Goal: Transaction & Acquisition: Purchase product/service

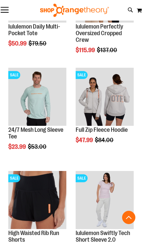
scroll to position [254, 0]
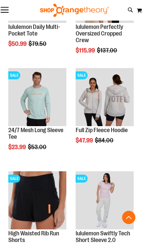
click at [48, 210] on img "product" at bounding box center [37, 200] width 58 height 58
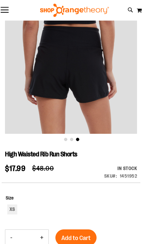
scroll to position [52, 0]
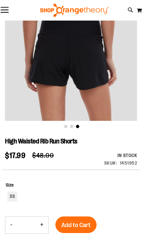
click at [13, 185] on span "Size" at bounding box center [10, 184] width 8 height 5
click at [9, 182] on span "Size" at bounding box center [10, 184] width 8 height 5
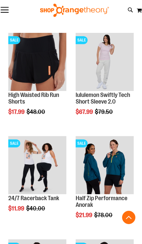
scroll to position [393, 0]
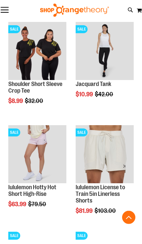
scroll to position [817, 0]
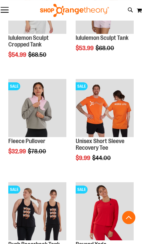
scroll to position [1380, 0]
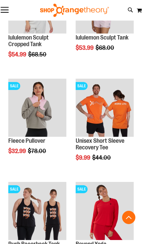
click at [49, 105] on img "product" at bounding box center [37, 108] width 58 height 58
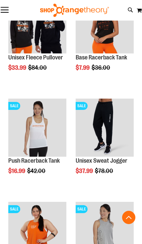
scroll to position [649, 0]
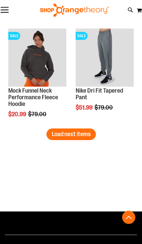
scroll to position [1844, 0]
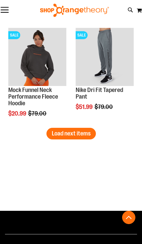
click at [78, 131] on span "Load next items" at bounding box center [71, 133] width 39 height 7
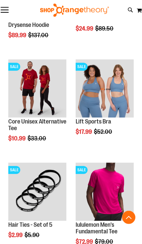
scroll to position [2329, 0]
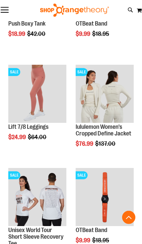
scroll to position [1277, 0]
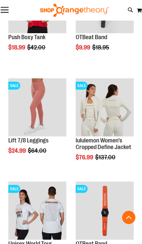
click at [8, 9] on button "Toggle Nav" at bounding box center [4, 10] width 9 height 7
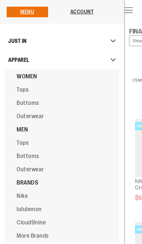
click at [36, 85] on link "Tops" at bounding box center [76, 89] width 142 height 13
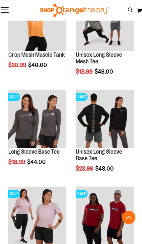
scroll to position [221, 0]
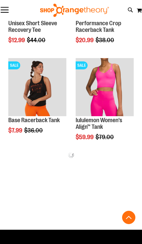
scroll to position [543, 0]
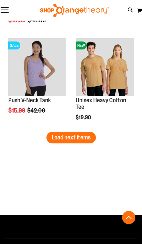
scroll to position [1726, 0]
click at [83, 134] on span "Load next items" at bounding box center [71, 137] width 39 height 7
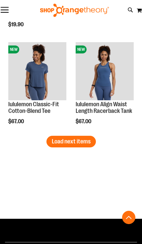
scroll to position [2302, 0]
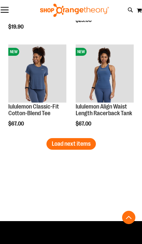
click at [58, 147] on button "Load next items" at bounding box center [70, 144] width 49 height 12
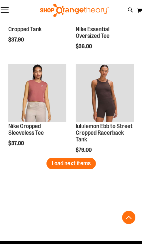
scroll to position [2864, 0]
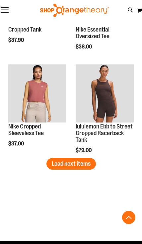
click at [60, 165] on span "Load next items" at bounding box center [71, 163] width 39 height 7
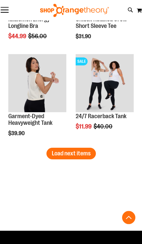
scroll to position [3456, 0]
click at [56, 158] on button "Load next items" at bounding box center [70, 154] width 49 height 12
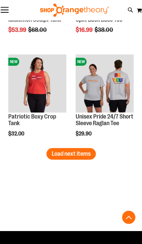
scroll to position [4038, 0]
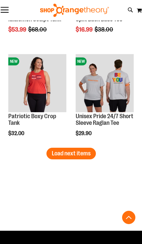
click at [55, 158] on button "Load next items" at bounding box center [70, 154] width 49 height 12
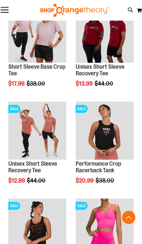
scroll to position [402, 0]
click at [130, 12] on icon at bounding box center [131, 10] width 6 height 8
click at [130, 10] on link at bounding box center [134, 10] width 10 height 14
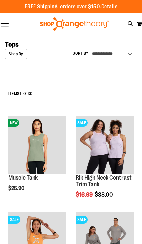
click at [19, 53] on strong "Shop By" at bounding box center [16, 54] width 22 height 11
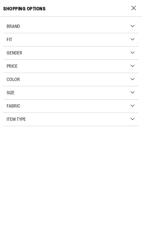
click at [134, 8] on strong "Shop By" at bounding box center [133, 8] width 13 height 10
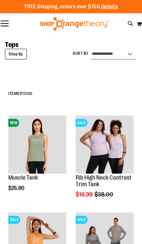
click at [128, 56] on select "**********" at bounding box center [113, 54] width 46 height 11
click at [19, 55] on strong "Shop By" at bounding box center [16, 54] width 22 height 11
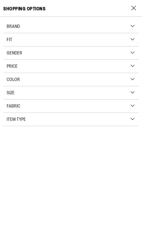
click at [47, 52] on div "Gender" at bounding box center [71, 52] width 136 height 13
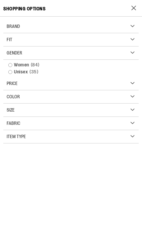
click at [37, 62] on span "84 items" at bounding box center [35, 64] width 12 height 7
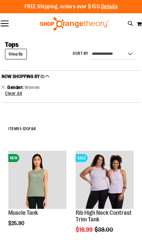
click at [7, 25] on button "Toggle Nav" at bounding box center [4, 24] width 9 height 7
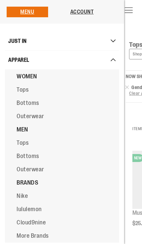
click at [37, 109] on link "Bottoms" at bounding box center [76, 102] width 142 height 13
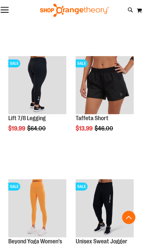
scroll to position [430, 0]
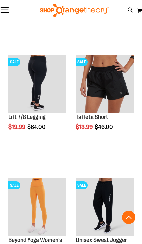
click at [106, 81] on img "product" at bounding box center [105, 84] width 58 height 58
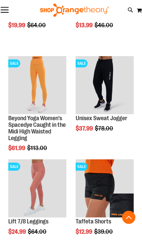
scroll to position [474, 0]
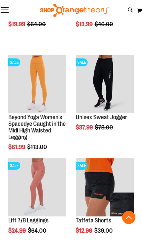
click at [112, 185] on img "product" at bounding box center [105, 187] width 58 height 58
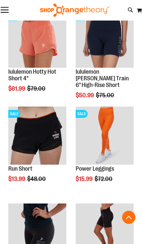
scroll to position [785, 0]
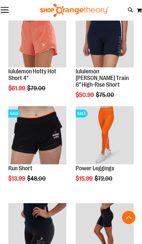
click at [34, 144] on img "product" at bounding box center [37, 135] width 58 height 58
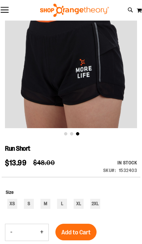
scroll to position [56, 0]
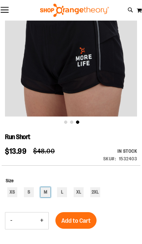
click at [46, 192] on div "M" at bounding box center [46, 192] width 10 height 10
type input "***"
click at [81, 220] on span "Add to Cart" at bounding box center [75, 220] width 29 height 7
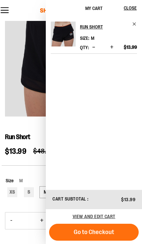
click at [133, 6] on span "Close" at bounding box center [130, 7] width 13 height 5
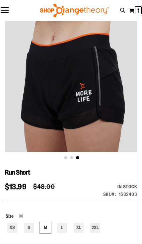
scroll to position [0, 0]
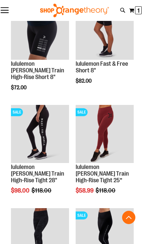
scroll to position [441, 0]
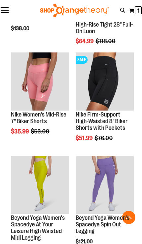
scroll to position [700, 0]
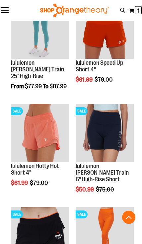
scroll to position [132, 0]
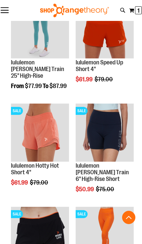
click at [114, 134] on img "product" at bounding box center [105, 133] width 58 height 58
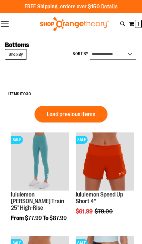
click at [128, 56] on select "**********" at bounding box center [113, 54] width 46 height 11
click at [1, 25] on button "Toggle Nav" at bounding box center [4, 24] width 9 height 7
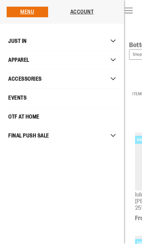
click at [49, 116] on link "OTF AT HOME" at bounding box center [62, 117] width 114 height 19
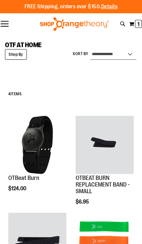
click at [127, 58] on select "**********" at bounding box center [113, 54] width 46 height 11
click at [16, 54] on strong "Shop By" at bounding box center [16, 54] width 22 height 11
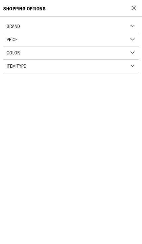
click at [61, 66] on div "Item Type" at bounding box center [71, 66] width 136 height 13
click at [39, 24] on div "Brand" at bounding box center [71, 26] width 136 height 13
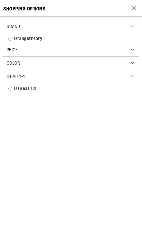
click at [13, 40] on link "Orangetheory" at bounding box center [71, 38] width 132 height 7
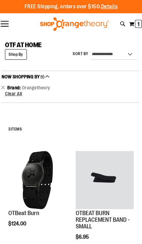
click at [7, 24] on button "Toggle Nav" at bounding box center [4, 24] width 9 height 7
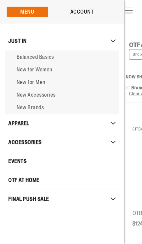
click at [47, 72] on span "New for Women" at bounding box center [35, 70] width 36 height 6
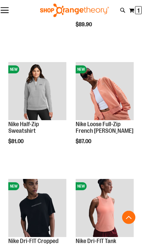
scroll to position [405, 0]
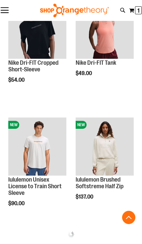
scroll to position [583, 0]
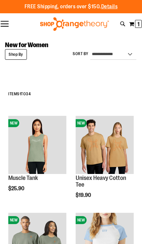
click at [6, 25] on button "Toggle Nav" at bounding box center [4, 24] width 9 height 7
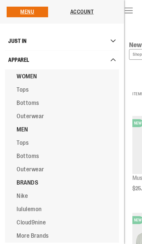
click at [25, 199] on span "Nike" at bounding box center [22, 196] width 11 height 7
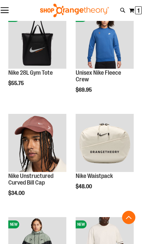
scroll to position [416, 0]
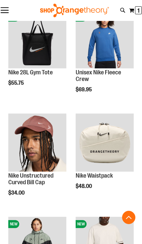
click at [104, 146] on img "product" at bounding box center [105, 143] width 58 height 58
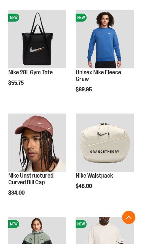
scroll to position [416, 0]
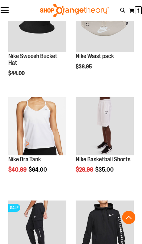
scroll to position [939, 0]
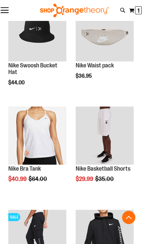
click at [29, 152] on img "product" at bounding box center [37, 136] width 58 height 58
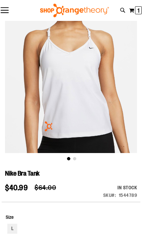
scroll to position [20, 0]
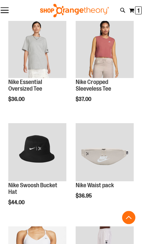
scroll to position [199, 0]
click at [115, 154] on img "product" at bounding box center [105, 152] width 58 height 58
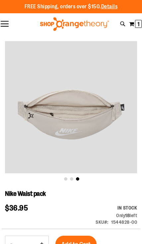
click at [128, 12] on div "FREE Shipping, orders over $150. Details To order the Spring Dri Tri event bund…" at bounding box center [71, 6] width 142 height 13
click at [4, 27] on button "Toggle Nav" at bounding box center [4, 24] width 9 height 7
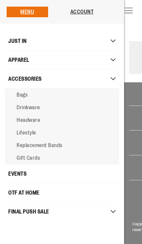
click at [32, 123] on span "Headware" at bounding box center [29, 120] width 24 height 6
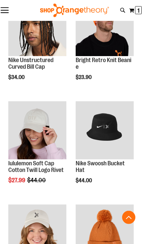
scroll to position [119, 0]
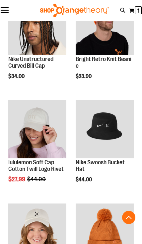
click at [33, 143] on img "product" at bounding box center [37, 129] width 58 height 58
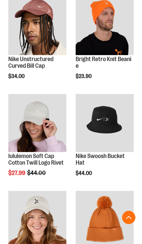
scroll to position [119, 0]
click at [113, 126] on img "product" at bounding box center [105, 123] width 58 height 58
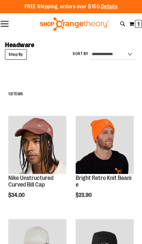
click at [18, 55] on strong "Shop By" at bounding box center [16, 54] width 22 height 11
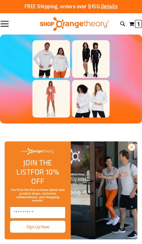
click at [47, 211] on input "Enter email" at bounding box center [37, 213] width 55 height 12
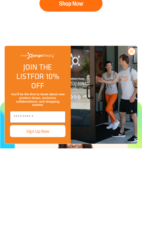
scroll to position [108, 0]
type input "**********"
click at [41, 221] on button "Sign Up Now" at bounding box center [37, 227] width 55 height 12
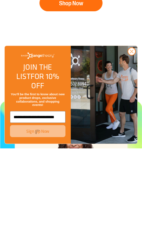
scroll to position [204, 0]
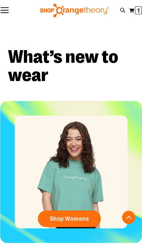
click at [80, 219] on span "Shop Womens" at bounding box center [70, 218] width 40 height 7
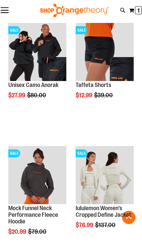
scroll to position [1079, 0]
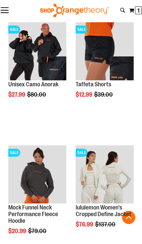
click at [34, 173] on img "product" at bounding box center [37, 174] width 58 height 58
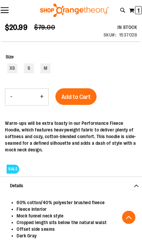
scroll to position [182, 0]
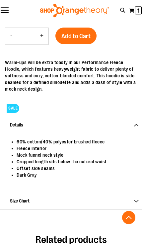
click at [42, 198] on span "Size Chart" at bounding box center [71, 200] width 142 height 17
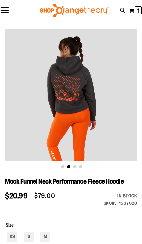
scroll to position [0, 0]
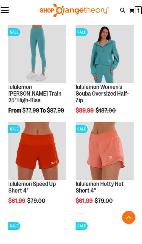
scroll to position [576, 0]
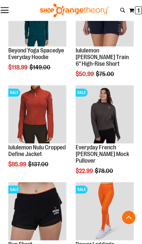
scroll to position [807, 0]
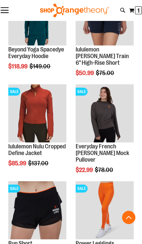
click at [102, 104] on img "product" at bounding box center [105, 113] width 58 height 58
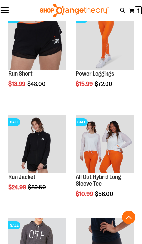
scroll to position [414, 0]
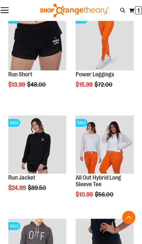
click at [34, 150] on img "product" at bounding box center [37, 145] width 58 height 58
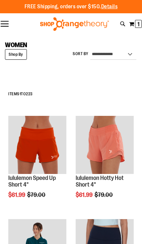
scroll to position [414, 0]
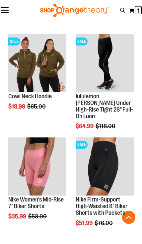
scroll to position [1012, 0]
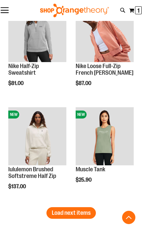
scroll to position [1765, 0]
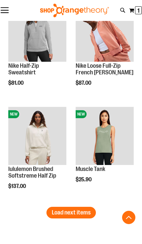
click at [75, 214] on span "Load next items" at bounding box center [71, 212] width 39 height 7
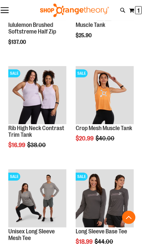
scroll to position [1910, 0]
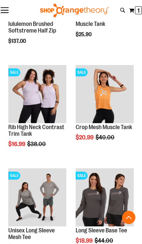
click at [25, 191] on img "product" at bounding box center [37, 197] width 58 height 58
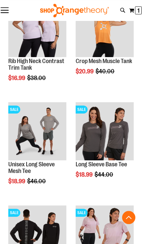
scroll to position [116, 0]
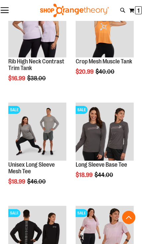
click at [115, 126] on img "product" at bounding box center [105, 132] width 58 height 58
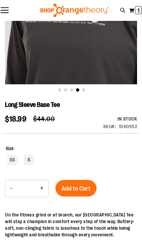
scroll to position [89, 0]
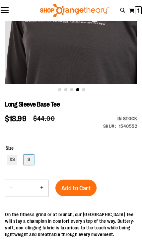
click at [28, 161] on div "S" at bounding box center [29, 160] width 10 height 10
type input "***"
click at [78, 191] on span "Add to Cart" at bounding box center [75, 188] width 29 height 7
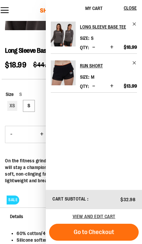
scroll to position [144, 0]
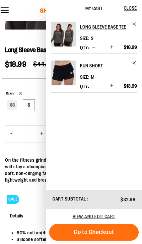
click at [18, 164] on div "On the fitness grind or at brunch, our [GEOGRAPHIC_DATA] Tee will stay a champi…" at bounding box center [71, 170] width 132 height 27
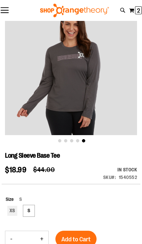
scroll to position [0, 0]
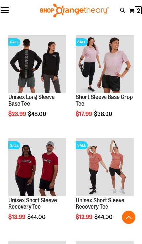
scroll to position [288, 0]
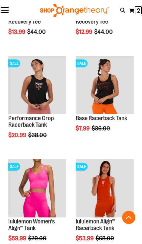
scroll to position [473, 0]
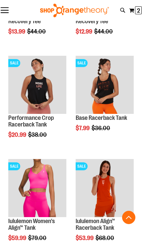
click at [111, 95] on img "product" at bounding box center [105, 85] width 58 height 58
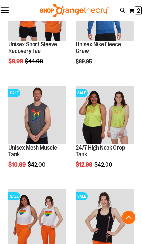
scroll to position [960, 0]
click at [90, 214] on img "product" at bounding box center [105, 218] width 58 height 58
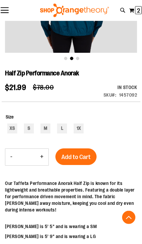
scroll to position [121, 0]
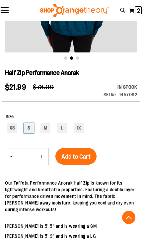
click at [33, 129] on div "S" at bounding box center [29, 128] width 10 height 10
type input "***"
click at [71, 155] on span "Add to Cart" at bounding box center [75, 156] width 29 height 7
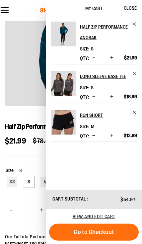
scroll to position [0, 0]
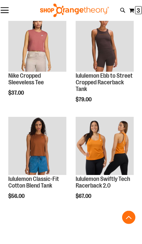
scroll to position [1032, 0]
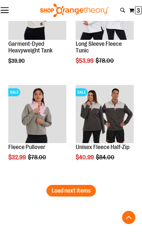
scroll to position [1787, 0]
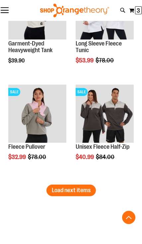
click at [63, 190] on span "Load next items" at bounding box center [71, 190] width 39 height 7
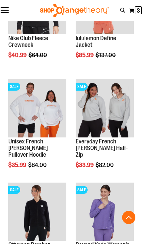
scroll to position [2103, 0]
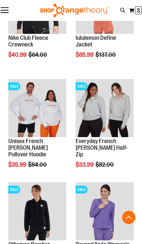
click at [111, 109] on img "product" at bounding box center [105, 108] width 58 height 58
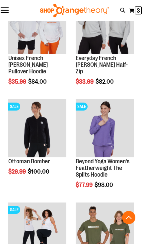
scroll to position [325, 0]
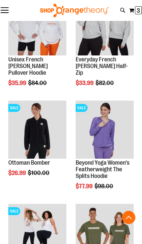
click at [24, 145] on img "product" at bounding box center [37, 130] width 58 height 58
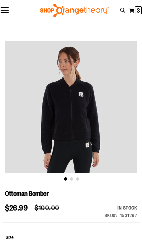
scroll to position [1, 0]
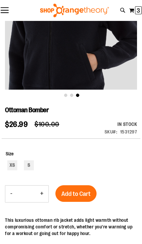
click at [77, 191] on span "Add to Cart" at bounding box center [75, 193] width 29 height 7
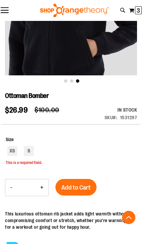
scroll to position [112, 0]
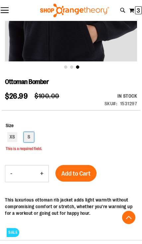
click at [29, 140] on div "S" at bounding box center [29, 137] width 10 height 10
type input "***"
click at [83, 172] on span "Add to Cart" at bounding box center [75, 173] width 29 height 7
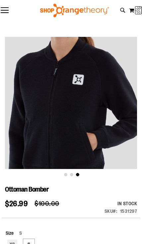
scroll to position [0, 0]
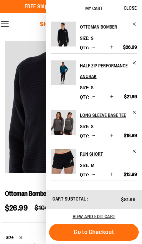
click at [110, 174] on span "Increase product quantity" at bounding box center [111, 174] width 3 height 7
click at [66, 161] on img "Product" at bounding box center [63, 161] width 25 height 25
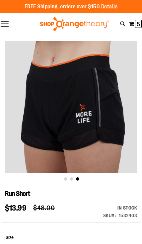
click at [132, 24] on button "My Cart 5 5 items" at bounding box center [135, 24] width 13 height 11
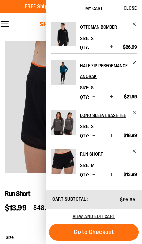
click at [108, 231] on span "Go to Checkout" at bounding box center [94, 232] width 41 height 7
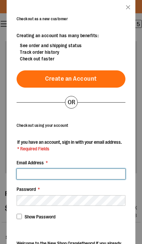
click at [69, 169] on input "Email Address *" at bounding box center [71, 174] width 109 height 11
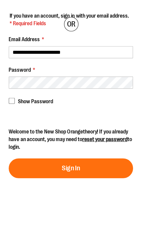
scroll to position [50, 0]
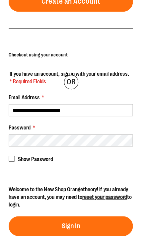
click at [72, 220] on button "Sign In" at bounding box center [71, 228] width 109 height 17
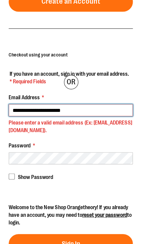
click at [85, 122] on input "**********" at bounding box center [71, 127] width 109 height 11
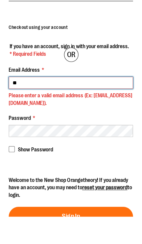
type input "*"
type input "**********"
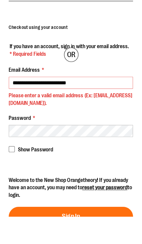
scroll to position [75, 0]
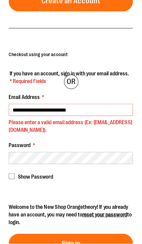
click at [68, 240] on span "Sign In" at bounding box center [71, 243] width 16 height 7
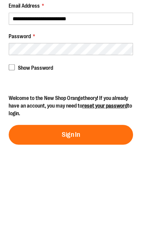
click at [85, 220] on button "Sign In" at bounding box center [71, 228] width 109 height 17
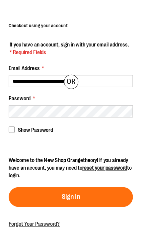
scroll to position [72, 0]
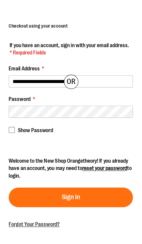
click at [38, 225] on span "Forgot Your Password?" at bounding box center [39, 227] width 45 height 5
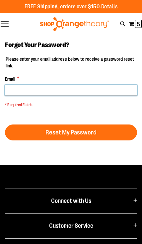
click at [54, 92] on input "Email *" at bounding box center [71, 90] width 132 height 11
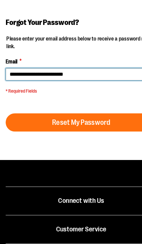
type input "**********"
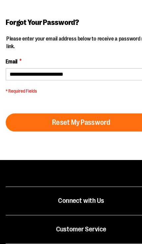
click at [91, 129] on span "Reset My Password" at bounding box center [71, 132] width 51 height 7
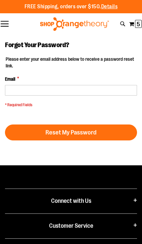
scroll to position [25, 0]
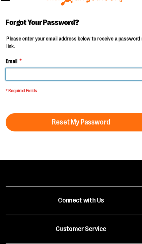
click at [49, 70] on input "Email *" at bounding box center [71, 65] width 132 height 11
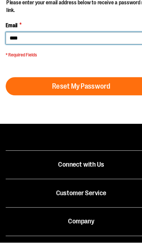
click at [71, 101] on button "Reset My Password" at bounding box center [71, 107] width 132 height 16
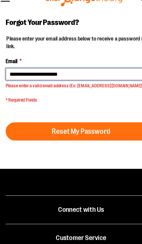
click at [81, 70] on input "**********" at bounding box center [71, 65] width 132 height 11
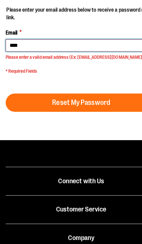
type input "***"
type input "**********"
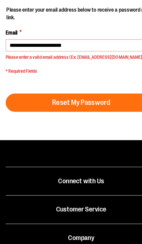
click at [85, 118] on span "Reset My Password" at bounding box center [71, 115] width 51 height 7
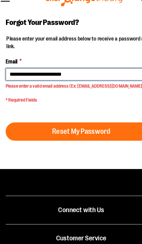
click at [71, 123] on button "Reset My Password" at bounding box center [71, 115] width 132 height 16
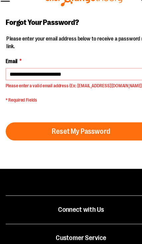
click at [80, 119] on span "Reset My Password" at bounding box center [71, 115] width 51 height 7
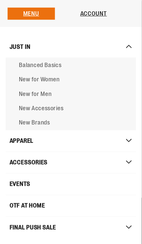
click at [75, 14] on link "Account" at bounding box center [82, 12] width 24 height 6
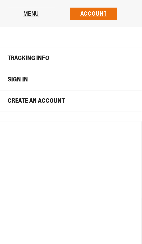
click at [23, 72] on link "Sign In" at bounding box center [62, 69] width 121 height 13
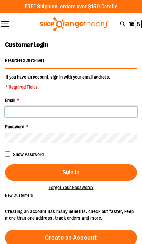
click at [53, 115] on input "Email *" at bounding box center [71, 111] width 132 height 11
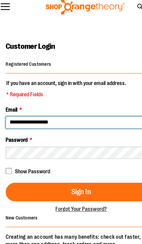
click at [71, 168] on button "Sign In" at bounding box center [71, 172] width 132 height 16
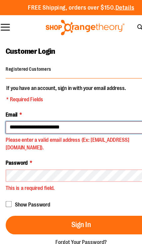
click at [71, 190] on button "Sign In" at bounding box center [71, 197] width 132 height 16
type input "**********"
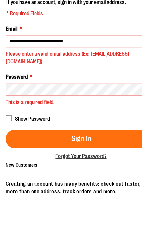
scroll to position [45, 0]
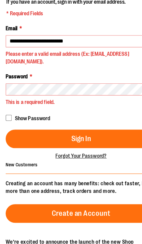
click at [92, 144] on button "Sign In" at bounding box center [71, 152] width 132 height 16
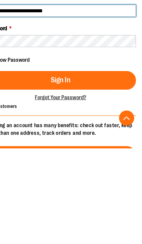
scroll to position [21, 0]
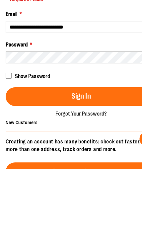
click at [85, 193] on span "Forgot Your Password?" at bounding box center [71, 195] width 45 height 5
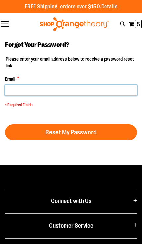
click at [57, 93] on input "Email *" at bounding box center [71, 90] width 132 height 11
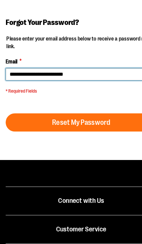
type input "**********"
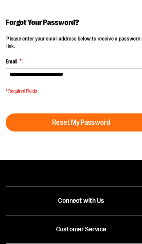
click at [83, 129] on span "Reset My Password" at bounding box center [71, 132] width 51 height 7
